Goal: Transaction & Acquisition: Obtain resource

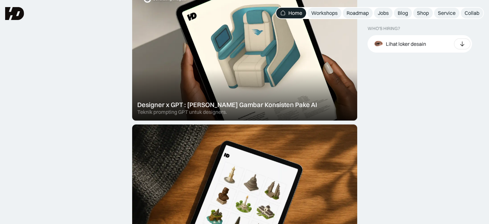
scroll to position [257, 0]
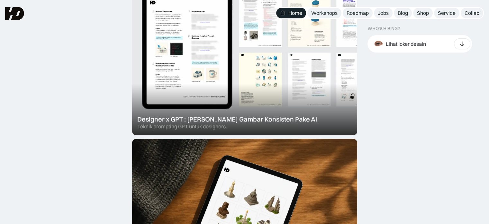
click at [243, 111] on div at bounding box center [244, 49] width 225 height 170
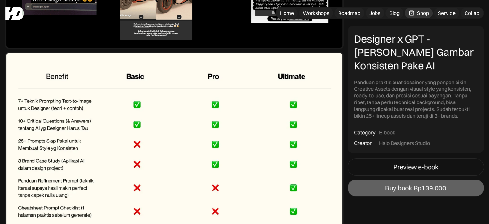
scroll to position [2572, 0]
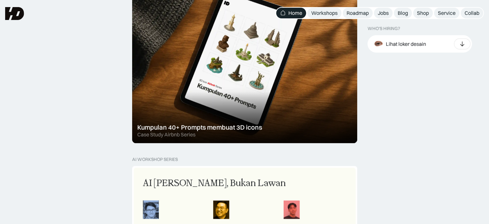
scroll to position [399, 0]
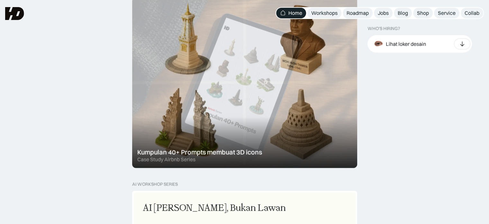
click at [261, 108] on div at bounding box center [244, 82] width 225 height 170
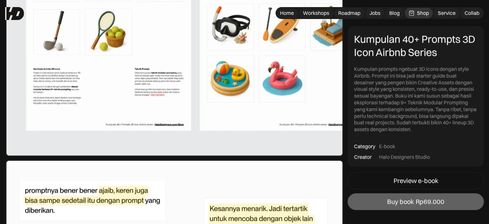
scroll to position [1544, 0]
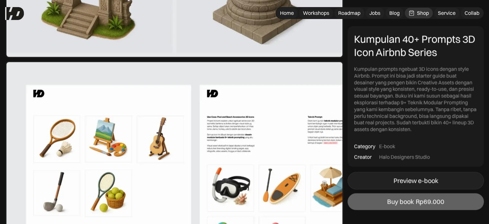
click at [396, 173] on link "Preview e-book" at bounding box center [416, 179] width 136 height 17
